Goal: Complete application form: Complete application form

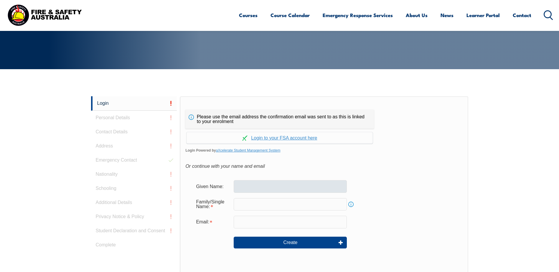
scroll to position [118, 0]
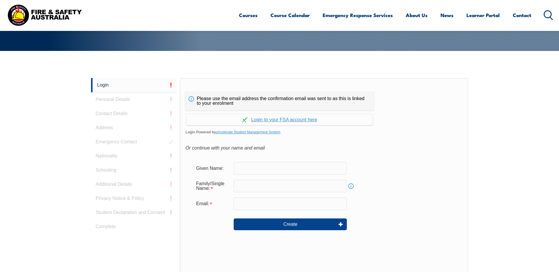
click at [255, 167] on input "text" at bounding box center [290, 168] width 113 height 12
type input "[PERSON_NAME]"
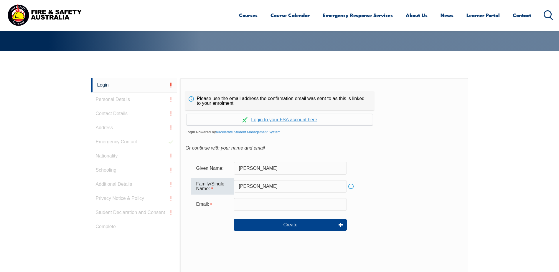
type input "[PERSON_NAME]"
click at [252, 205] on input "email" at bounding box center [290, 204] width 113 height 12
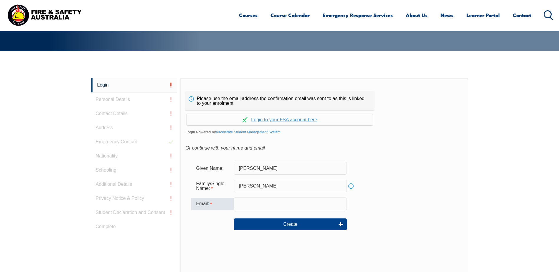
paste input "[PERSON_NAME][EMAIL_ADDRESS][PERSON_NAME][DOMAIN_NAME]"
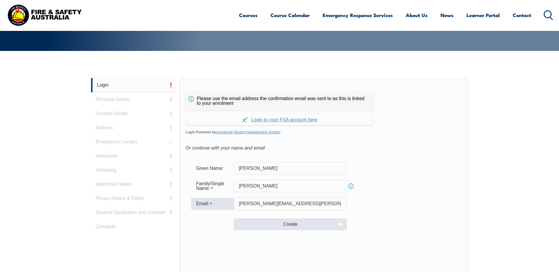
type input "[PERSON_NAME][EMAIL_ADDRESS][PERSON_NAME][DOMAIN_NAME]"
click at [298, 224] on button "Create" at bounding box center [290, 225] width 113 height 12
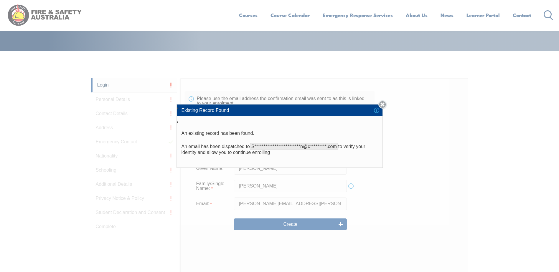
click at [387, 104] on link "Close" at bounding box center [383, 105] width 8 height 8
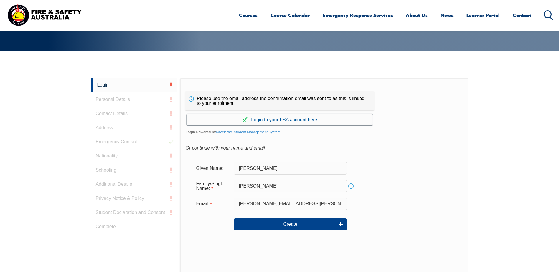
click at [273, 119] on link "Continue with aXcelerate" at bounding box center [280, 120] width 186 height 12
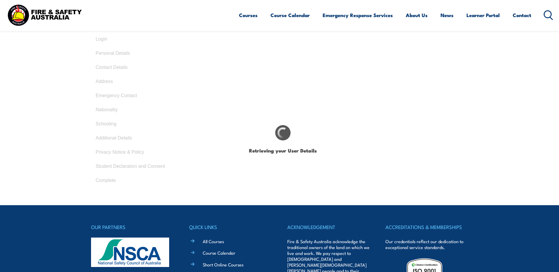
type input "[PERSON_NAME]"
type input "Chandra Gopalakrishnan"
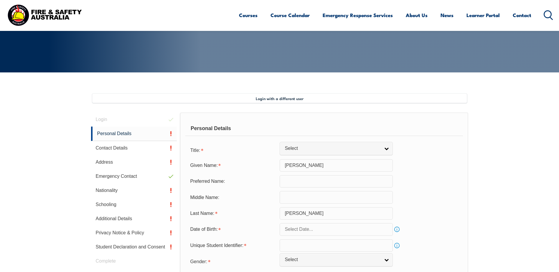
scroll to position [102, 0]
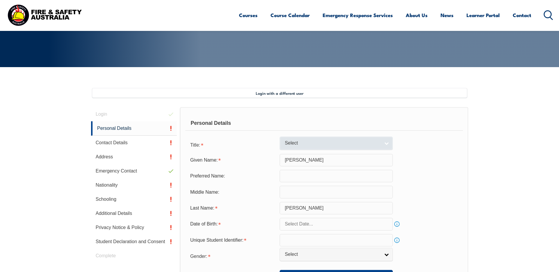
click at [384, 142] on link "Select" at bounding box center [336, 143] width 113 height 13
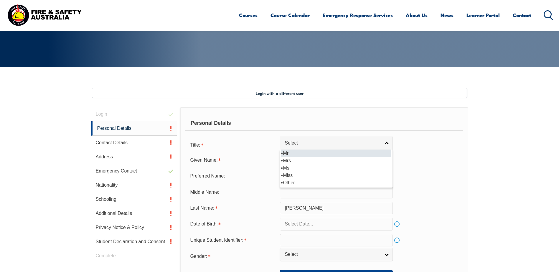
click at [293, 153] on li "Mr" at bounding box center [336, 153] width 110 height 7
select select "Mr"
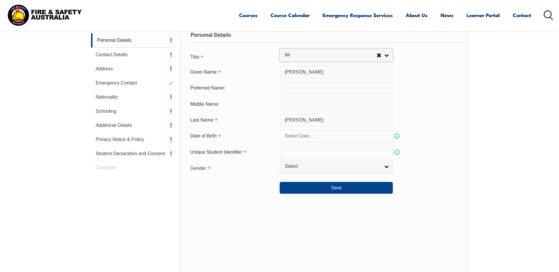
scroll to position [190, 0]
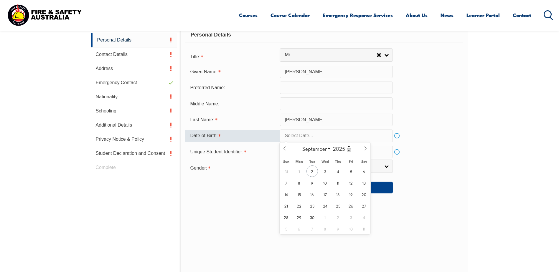
click at [336, 139] on input "text" at bounding box center [336, 136] width 113 height 12
click at [351, 150] on span at bounding box center [349, 151] width 4 height 4
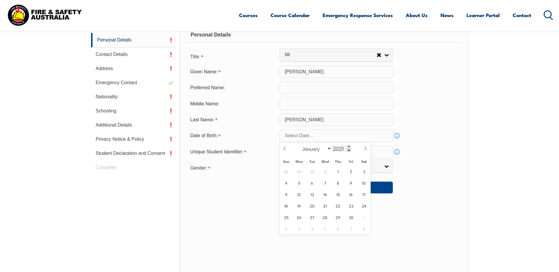
click at [351, 150] on span at bounding box center [349, 151] width 4 height 4
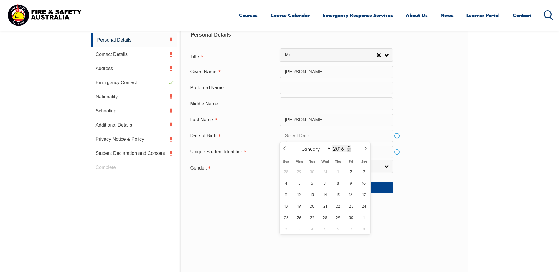
click at [351, 150] on span at bounding box center [349, 151] width 4 height 4
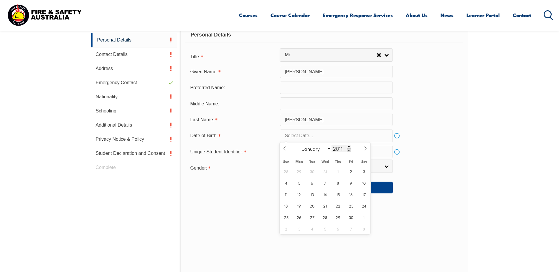
click at [345, 149] on input "2011" at bounding box center [341, 148] width 19 height 7
type input "1977"
click at [329, 149] on select "January February March April May June July August September October November De…" at bounding box center [316, 149] width 32 height 8
select select "5"
click at [300, 145] on select "January February March April May June July August September October November De…" at bounding box center [316, 149] width 32 height 8
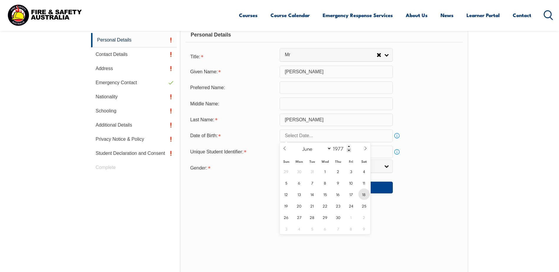
click at [362, 197] on span "18" at bounding box center [365, 195] width 12 height 12
type input "June 18, 1977"
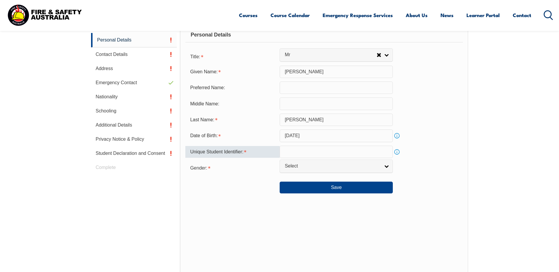
click at [298, 153] on input "text" at bounding box center [336, 152] width 113 height 12
paste input "SaratChand"
type input "SaratChand"
drag, startPoint x: 313, startPoint y: 151, endPoint x: 237, endPoint y: 151, distance: 75.8
click at [237, 151] on div "Unique Student Identifier: SaratChand Info" at bounding box center [323, 152] width 277 height 12
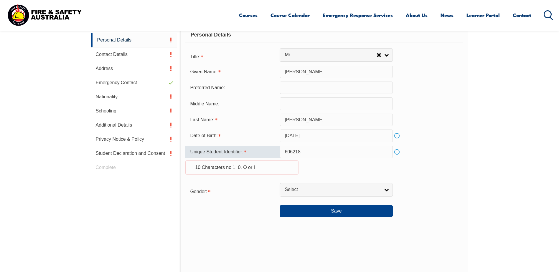
type input "606218"
click at [421, 170] on div "Unique Student Identifier: 606218 Info 10 Characters no 1, 0, O or I" at bounding box center [323, 164] width 277 height 36
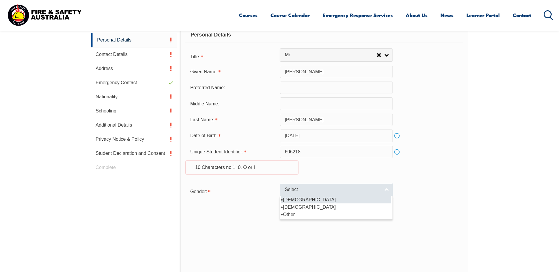
click at [386, 191] on link "Select" at bounding box center [336, 189] width 113 height 13
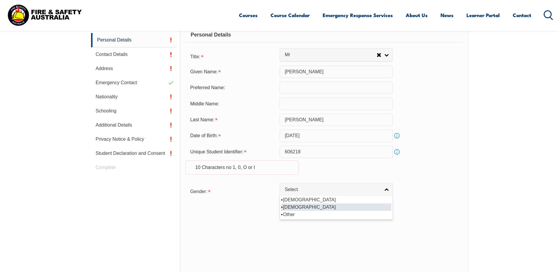
click at [305, 206] on li "[DEMOGRAPHIC_DATA]" at bounding box center [336, 207] width 110 height 7
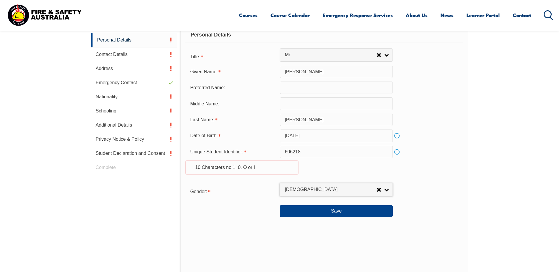
click at [454, 204] on div "Save" at bounding box center [323, 209] width 277 height 17
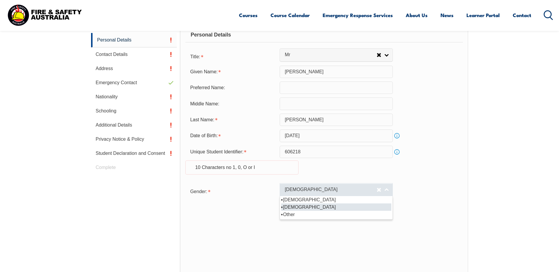
click at [385, 190] on link "[DEMOGRAPHIC_DATA]" at bounding box center [336, 189] width 113 height 13
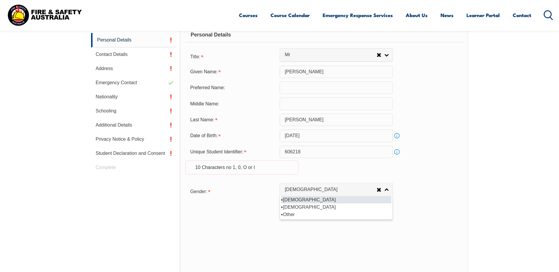
click at [288, 200] on li "[DEMOGRAPHIC_DATA]" at bounding box center [336, 199] width 110 height 7
select select "M"
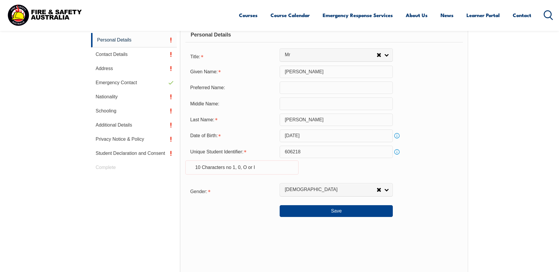
click at [427, 189] on div "Gender: Male Female Other Male Male Female Other" at bounding box center [323, 191] width 277 height 12
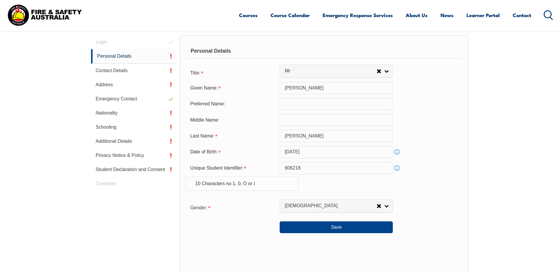
scroll to position [161, 0]
